Goal: Task Accomplishment & Management: Manage account settings

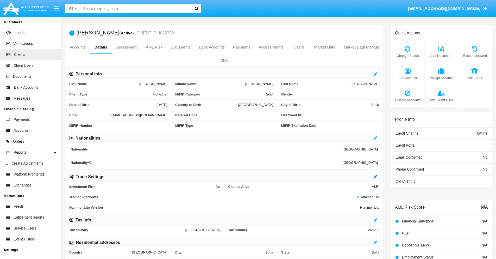
click at [375, 176] on icon at bounding box center [376, 176] width 4 height 4
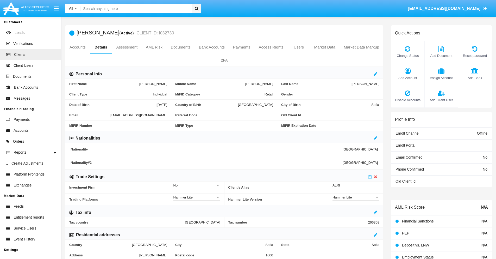
click at [356, 197] on div "Hammer Lite" at bounding box center [353, 197] width 42 height 4
click at [356, 200] on span "Hammer Lite Plus" at bounding box center [355, 200] width 47 height 10
click at [370, 176] on icon at bounding box center [370, 176] width 4 height 4
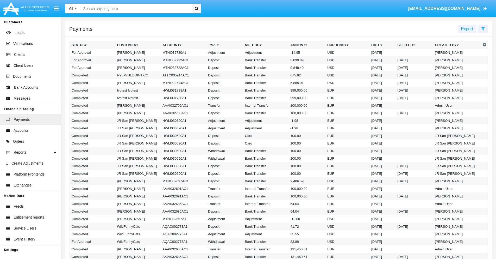
click at [180, 52] on td "MTNI032730A1" at bounding box center [183, 53] width 46 height 8
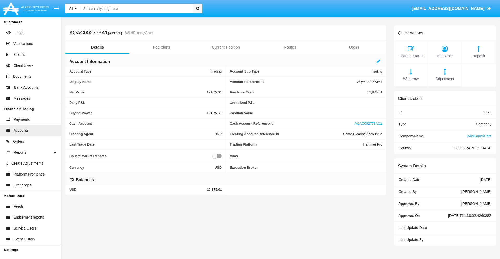
click at [445, 79] on span "Adjustment" at bounding box center [444, 79] width 28 height 6
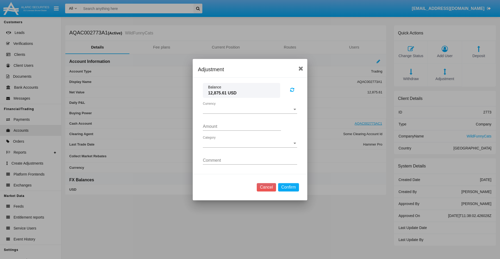
click at [250, 109] on span "Currency" at bounding box center [248, 109] width 90 height 5
click at [250, 113] on span "USD" at bounding box center [250, 113] width 94 height 12
click at [250, 143] on span "Category" at bounding box center [248, 143] width 90 height 5
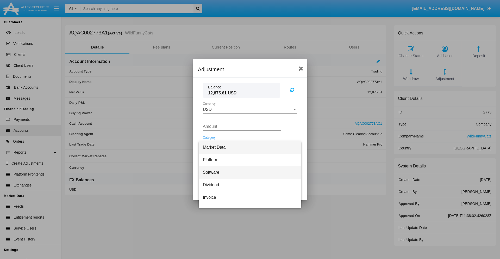
click at [248, 172] on span "Software" at bounding box center [250, 172] width 94 height 12
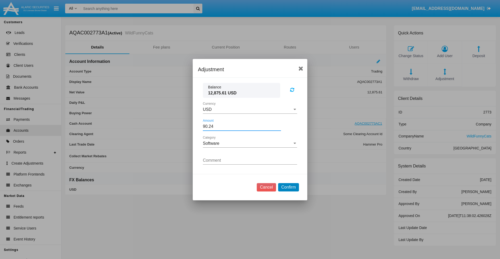
click at [288, 187] on button "Confirm" at bounding box center [288, 187] width 21 height 8
type input "90.2400"
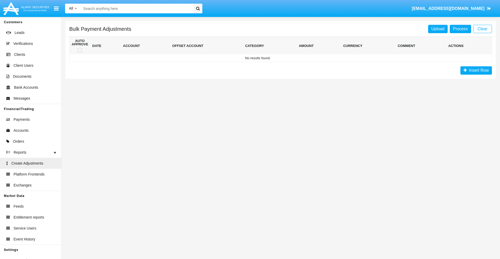
click at [476, 70] on span "Insert Row" at bounding box center [478, 70] width 22 height 4
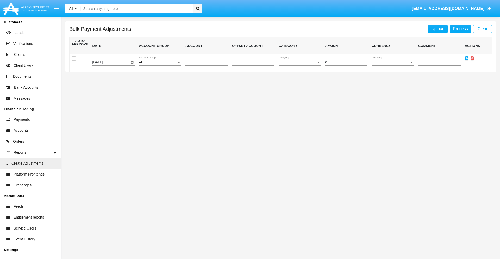
click at [160, 62] on div "All" at bounding box center [158, 62] width 38 height 4
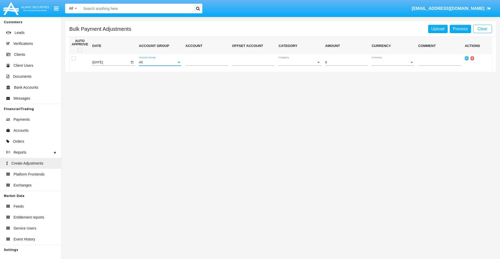
scroll to position [492, 0]
click at [206, 62] on span "Account" at bounding box center [204, 62] width 38 height 4
click at [204, 86] on span "AQAC002773A2" at bounding box center [202, 86] width 34 height 10
click at [300, 62] on span "Category" at bounding box center [298, 62] width 38 height 4
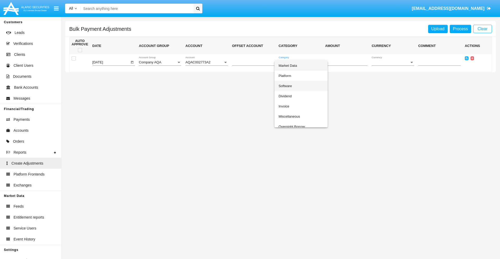
click at [301, 86] on span "Software" at bounding box center [301, 86] width 45 height 10
type input "-74.21"
click at [393, 62] on span "Currency" at bounding box center [391, 62] width 38 height 4
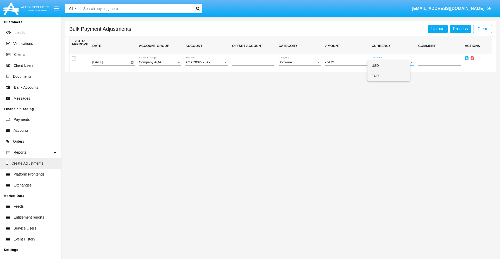
click at [393, 76] on span "EUR" at bounding box center [389, 76] width 34 height 10
click at [466, 58] on icon at bounding box center [467, 58] width 2 height 2
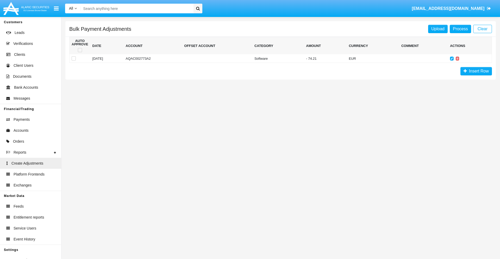
click at [80, 50] on span at bounding box center [80, 50] width 4 height 4
click at [80, 52] on input "checkbox" at bounding box center [80, 52] width 0 height 0
checkbox input "true"
click at [460, 29] on link "Process" at bounding box center [460, 29] width 21 height 8
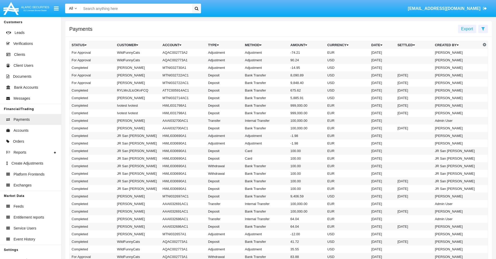
click at [279, 52] on td "Adjustment" at bounding box center [266, 53] width 46 height 8
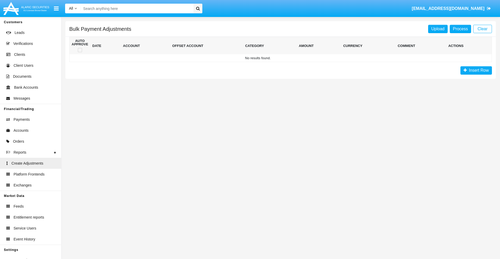
click at [476, 70] on span "Insert Row" at bounding box center [478, 70] width 22 height 4
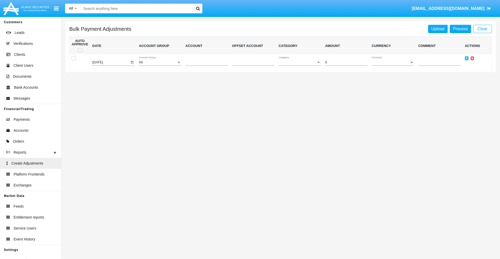
click at [160, 62] on div "All" at bounding box center [158, 62] width 38 height 4
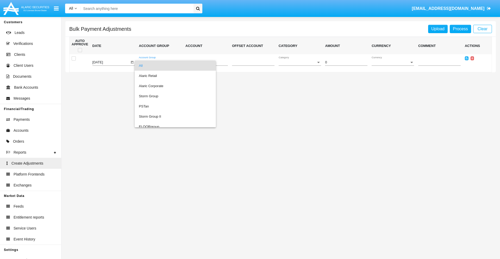
scroll to position [492, 0]
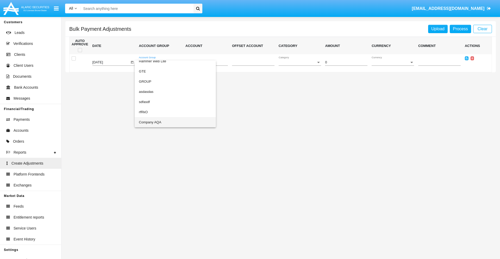
click at [165, 122] on span "Company AQA" at bounding box center [175, 122] width 73 height 10
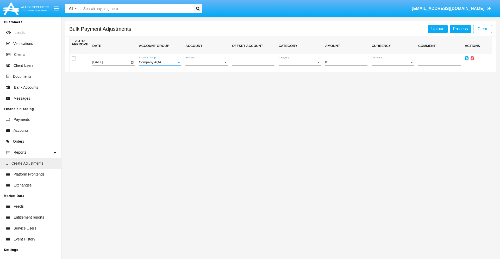
click at [206, 62] on span "Account" at bounding box center [204, 62] width 38 height 4
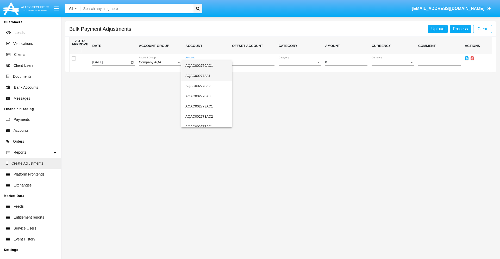
click at [204, 76] on span "AQAC002773A1" at bounding box center [206, 76] width 42 height 10
click at [300, 62] on span "Category" at bounding box center [298, 62] width 38 height 4
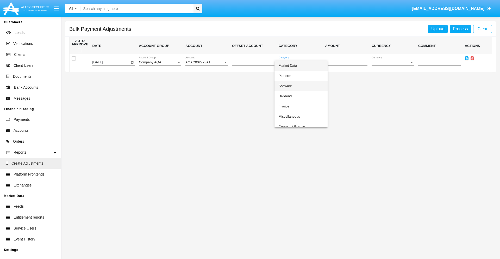
click at [301, 86] on span "Software" at bounding box center [301, 86] width 45 height 10
type input "-29.11"
click at [393, 62] on span "Currency" at bounding box center [391, 62] width 38 height 4
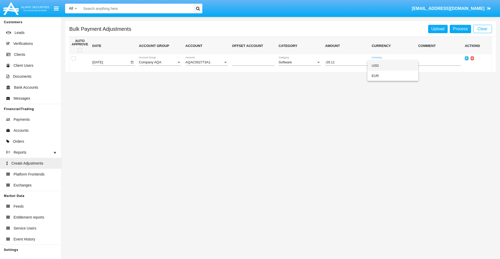
click at [393, 65] on span "USD" at bounding box center [393, 65] width 42 height 10
click at [466, 58] on icon at bounding box center [467, 58] width 2 height 2
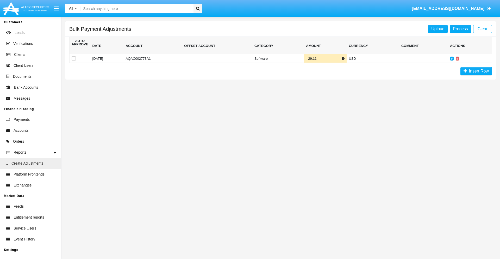
click at [80, 50] on span at bounding box center [80, 50] width 4 height 4
click at [80, 52] on input "checkbox" at bounding box center [80, 52] width 0 height 0
checkbox input "true"
click at [460, 29] on link "Process" at bounding box center [460, 29] width 21 height 8
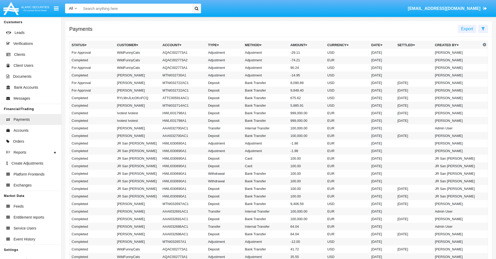
click at [279, 52] on td "Adjustment" at bounding box center [266, 53] width 46 height 8
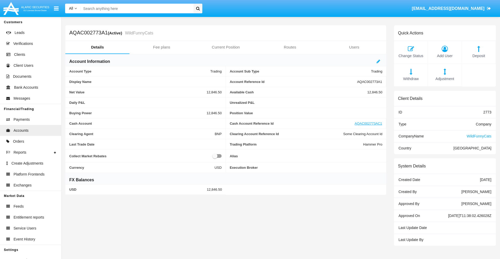
click at [479, 56] on span "Deposit" at bounding box center [478, 56] width 28 height 6
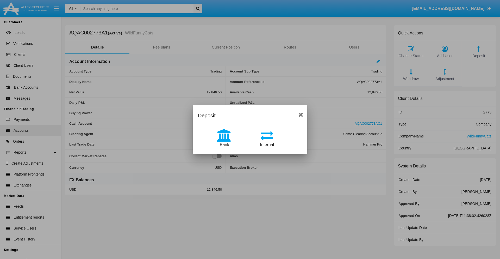
click at [224, 144] on span "Bank" at bounding box center [224, 144] width 9 height 4
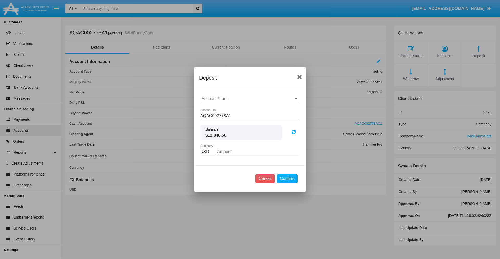
click at [250, 99] on input "Account From" at bounding box center [250, 98] width 97 height 5
click at [213, 109] on span "ACDC" at bounding box center [213, 109] width 12 height 4
type input "ACDC"
type input "86.95"
click at [287, 178] on button "Confirm" at bounding box center [287, 178] width 21 height 8
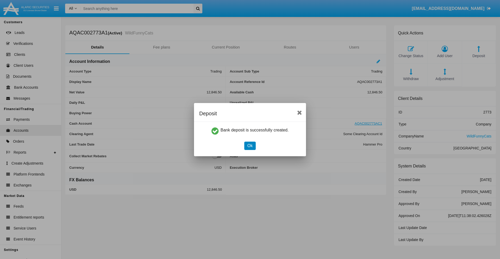
click at [250, 145] on button "Ok" at bounding box center [249, 145] width 11 height 8
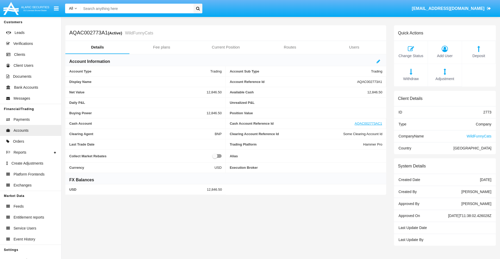
click at [479, 56] on span "Deposit" at bounding box center [478, 56] width 28 height 6
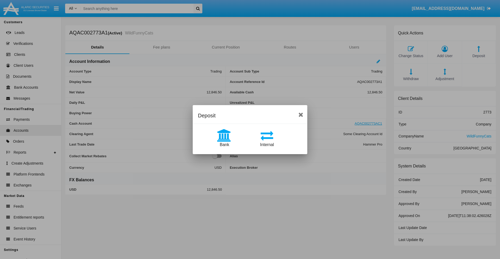
click at [267, 144] on span "Internal" at bounding box center [267, 144] width 14 height 4
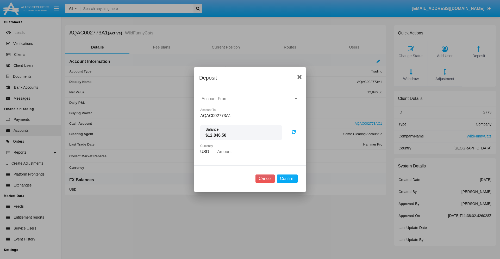
click at [250, 99] on input "Account From" at bounding box center [250, 98] width 97 height 5
click at [224, 121] on span "AQAC002773AC1" at bounding box center [224, 121] width 34 height 4
type input "AQAC002773AC1"
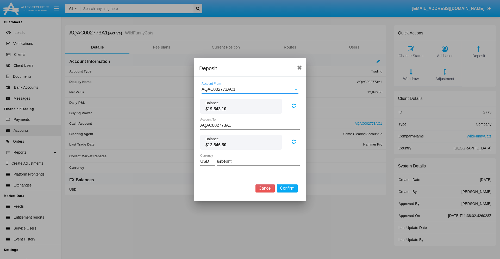
type input "67.48"
click at [287, 188] on button "Confirm" at bounding box center [287, 188] width 21 height 8
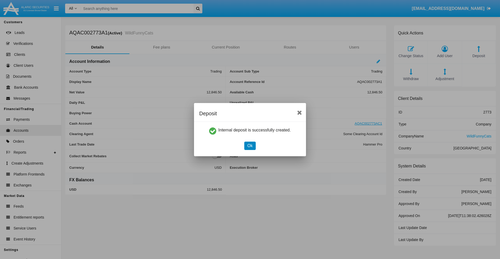
click at [250, 145] on button "Ok" at bounding box center [249, 145] width 11 height 8
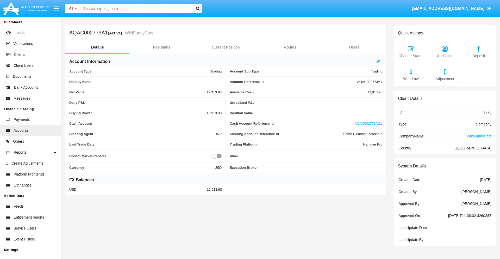
click at [411, 79] on span "Withdraw" at bounding box center [411, 79] width 28 height 6
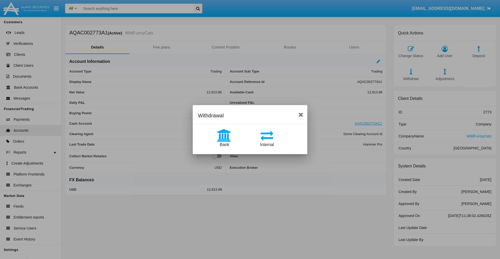
click at [267, 144] on span "Internal" at bounding box center [267, 144] width 14 height 4
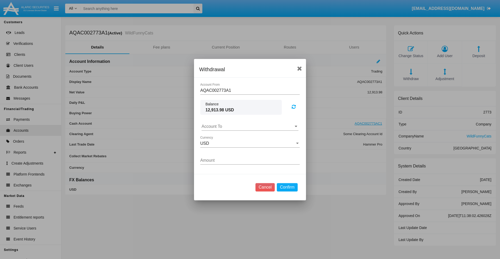
click at [250, 126] on input "Account To" at bounding box center [250, 126] width 97 height 5
click at [224, 149] on span "AQAC002773AC1" at bounding box center [224, 149] width 34 height 4
type input "AQAC002773AC1"
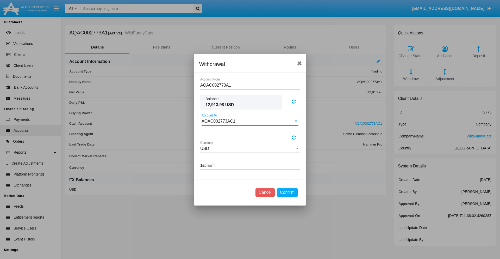
type input "11.4"
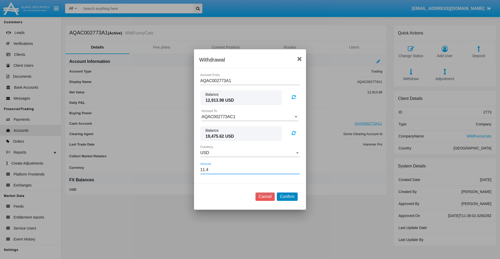
click at [287, 196] on button "Confirm" at bounding box center [287, 196] width 21 height 8
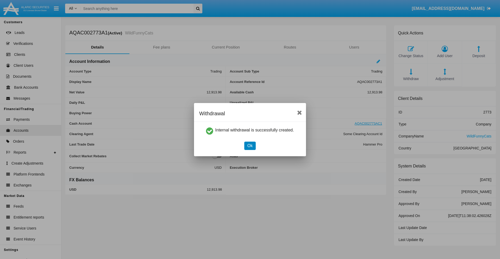
click at [250, 145] on button "Ok" at bounding box center [249, 145] width 11 height 8
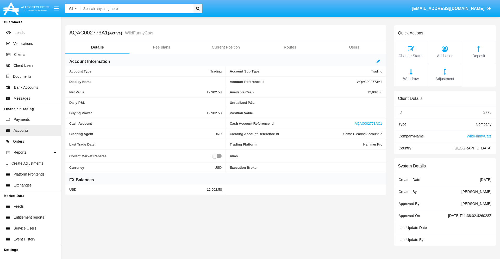
click at [411, 79] on span "Withdraw" at bounding box center [411, 79] width 28 height 6
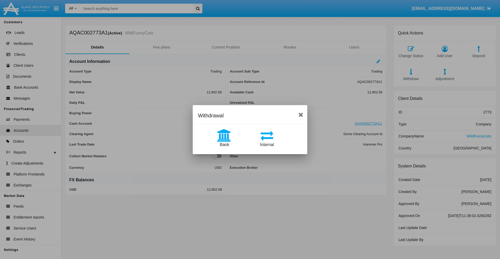
click at [224, 144] on span "Bank" at bounding box center [224, 144] width 9 height 4
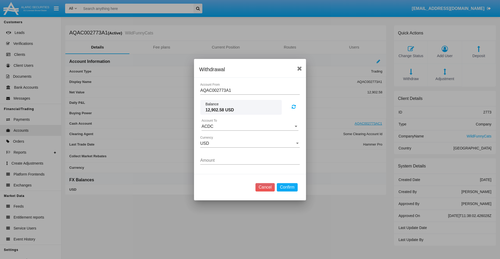
click at [250, 126] on input "ACDC" at bounding box center [250, 126] width 97 height 5
click at [213, 136] on span "ACDC" at bounding box center [213, 136] width 12 height 4
type input "ACDC"
type input "1.76"
click at [287, 187] on button "Confirm" at bounding box center [287, 187] width 21 height 8
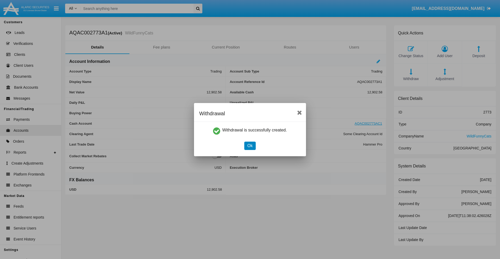
click at [250, 145] on button "Ok" at bounding box center [249, 145] width 11 height 8
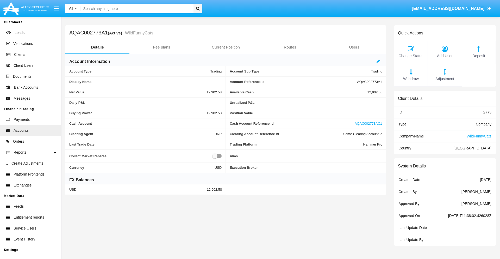
click at [445, 79] on span "Adjustment" at bounding box center [444, 79] width 28 height 6
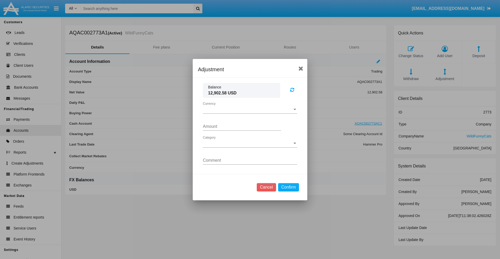
click at [250, 109] on span "Currency" at bounding box center [248, 109] width 90 height 5
click at [250, 113] on span "USD" at bounding box center [246, 113] width 86 height 12
click at [250, 143] on span "Category" at bounding box center [248, 143] width 90 height 5
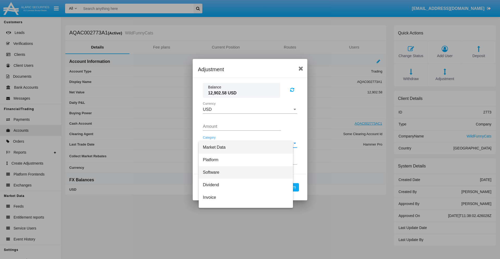
click at [248, 172] on span "Software" at bounding box center [246, 172] width 86 height 12
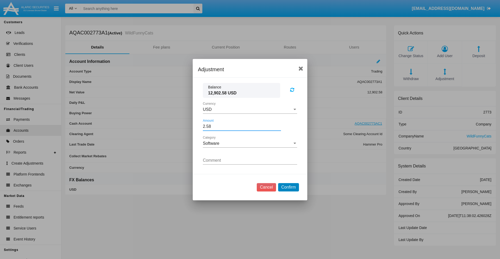
click at [288, 187] on button "Confirm" at bounding box center [288, 187] width 21 height 8
type input "2.5800"
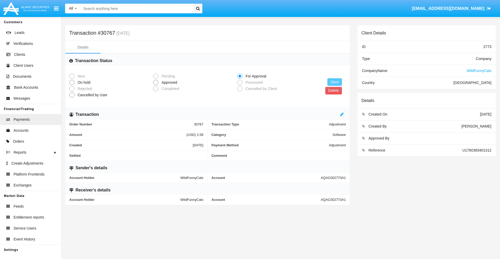
click at [168, 82] on span "Approved" at bounding box center [168, 82] width 20 height 5
click at [156, 85] on input "Approved" at bounding box center [155, 85] width 0 height 0
radio input "true"
click at [335, 82] on button "Save" at bounding box center [334, 82] width 15 height 8
click at [333, 90] on button "Delete" at bounding box center [333, 91] width 17 height 8
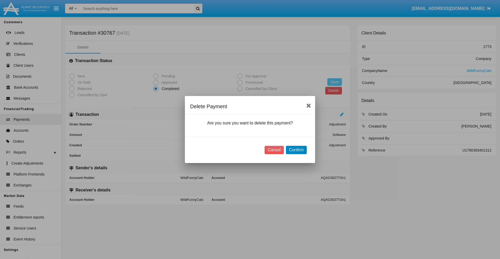
click at [296, 150] on button "Confirm" at bounding box center [296, 150] width 21 height 8
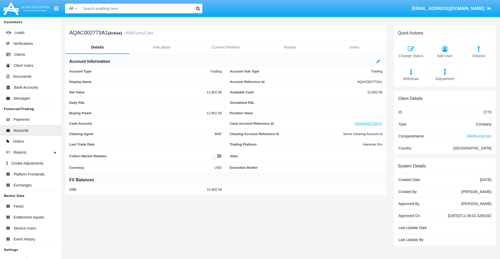
click at [479, 56] on span "Deposit" at bounding box center [478, 56] width 28 height 6
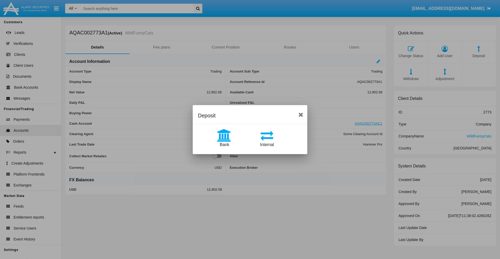
click at [224, 144] on span "Bank" at bounding box center [224, 144] width 9 height 4
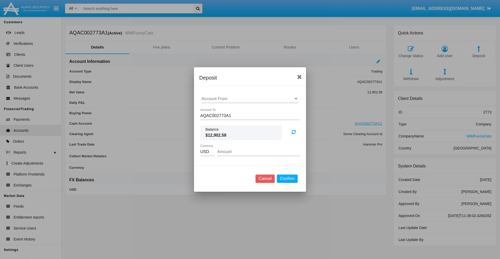
click at [250, 99] on input "Account From" at bounding box center [250, 98] width 97 height 5
click at [213, 109] on span "ACDC" at bounding box center [213, 109] width 12 height 4
type input "ACDC"
type input "33.04"
click at [287, 178] on button "Confirm" at bounding box center [287, 178] width 21 height 8
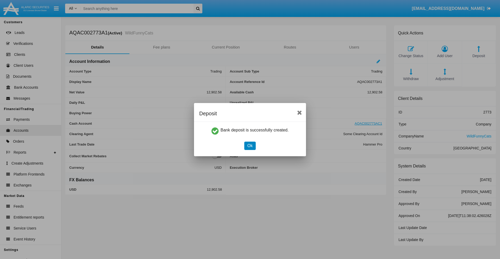
click at [250, 145] on button "Ok" at bounding box center [249, 145] width 11 height 8
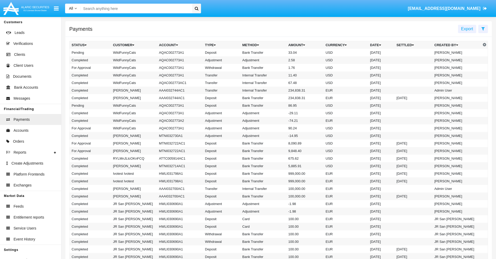
click at [279, 52] on td "Bank Transfer" at bounding box center [263, 53] width 46 height 8
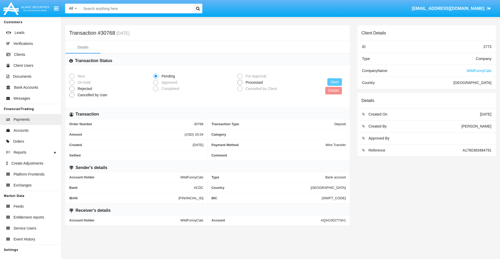
click at [253, 82] on span "Processed" at bounding box center [253, 82] width 22 height 5
click at [240, 85] on input "Processed" at bounding box center [240, 85] width 0 height 0
radio input "true"
click at [335, 82] on button "Save" at bounding box center [334, 82] width 15 height 8
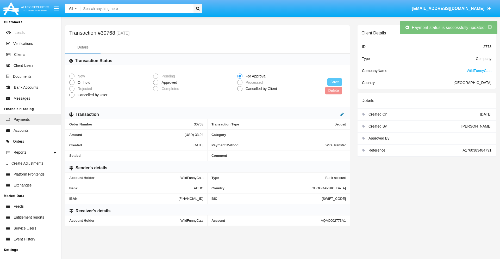
click at [342, 114] on icon at bounding box center [342, 114] width 4 height 4
type input "40.79"
click at [336, 114] on icon at bounding box center [337, 114] width 4 height 4
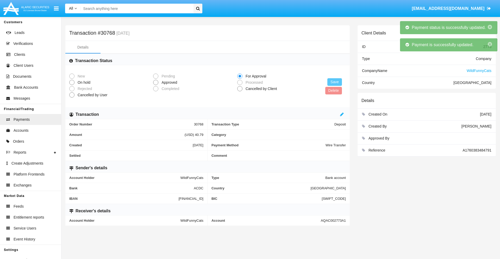
click at [168, 82] on span "Approved" at bounding box center [168, 82] width 20 height 5
click at [156, 85] on input "Approved" at bounding box center [155, 85] width 0 height 0
radio input "true"
click at [335, 82] on button "Save" at bounding box center [334, 82] width 15 height 8
